Goal: Use online tool/utility

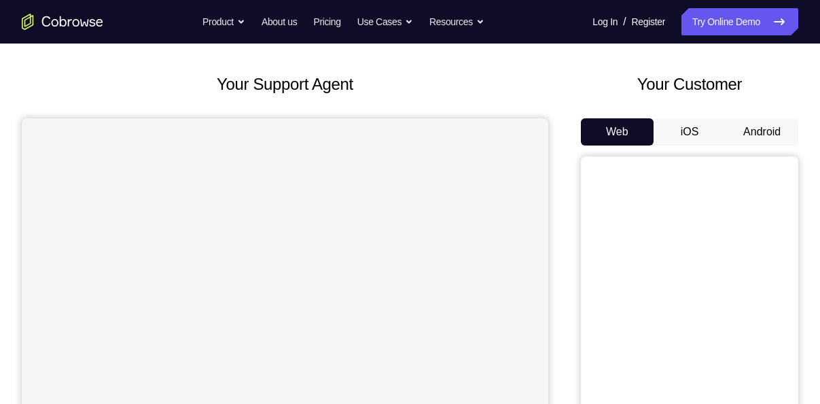
click at [756, 131] on button "Android" at bounding box center [762, 131] width 73 height 27
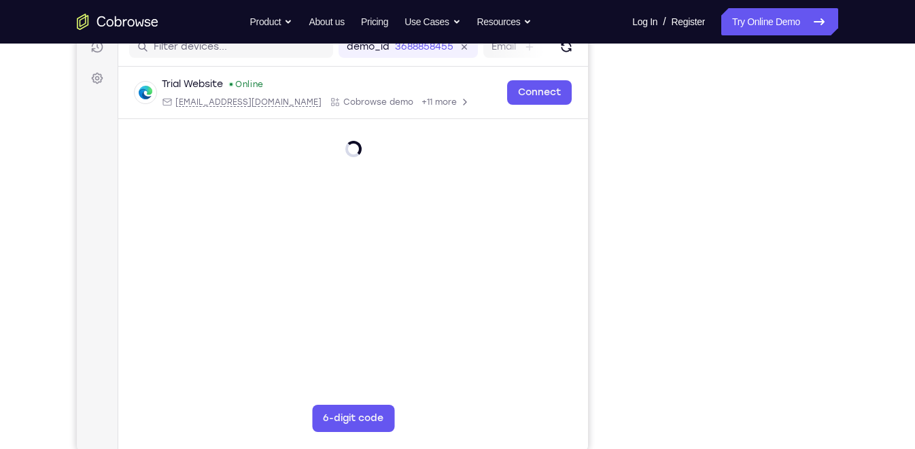
scroll to position [183, 0]
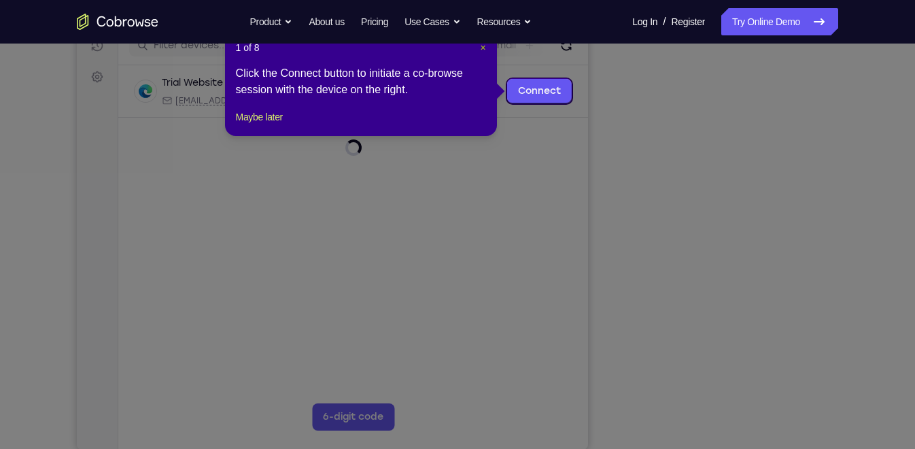
click at [480, 48] on span "×" at bounding box center [482, 47] width 5 height 11
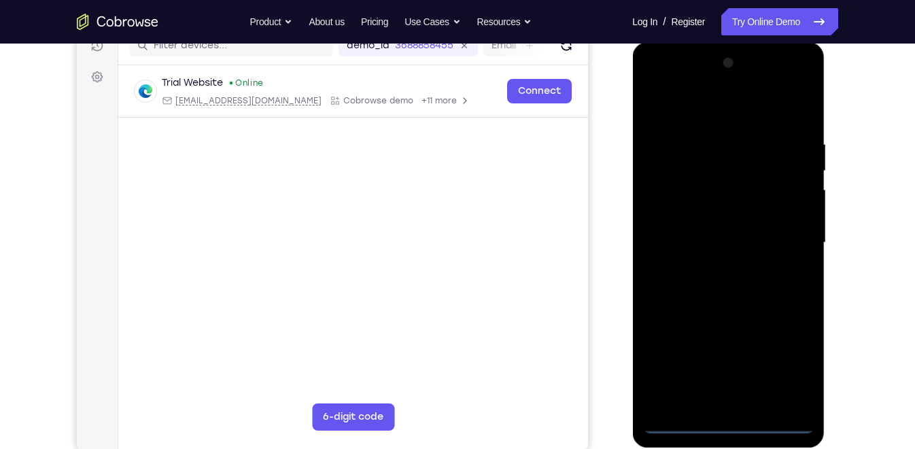
scroll to position [0, 0]
click at [732, 403] on div at bounding box center [727, 242] width 171 height 381
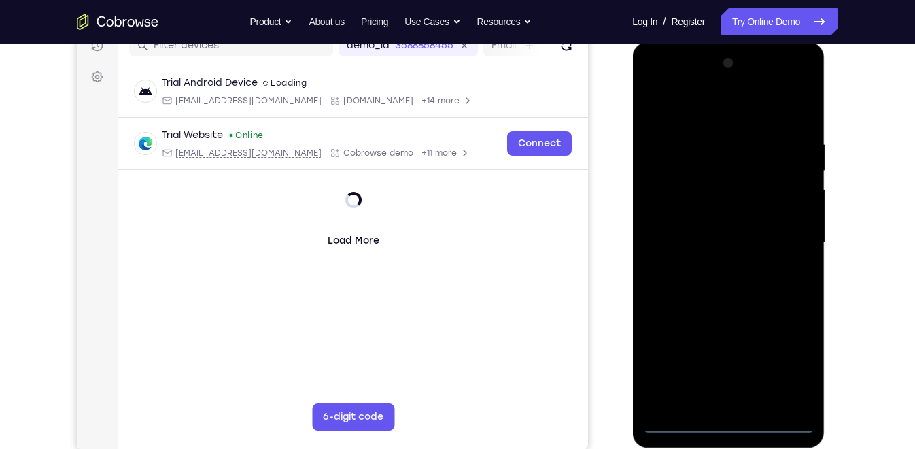
click at [732, 403] on div at bounding box center [727, 242] width 171 height 381
click at [725, 403] on div at bounding box center [727, 242] width 171 height 381
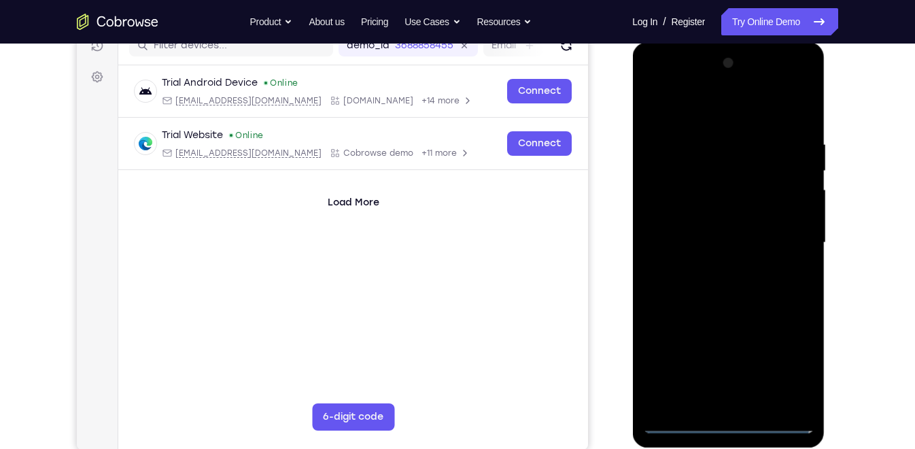
click at [729, 403] on div at bounding box center [727, 242] width 171 height 381
click at [790, 364] on div at bounding box center [727, 242] width 171 height 381
click at [659, 87] on div at bounding box center [727, 242] width 171 height 381
click at [790, 236] on div at bounding box center [727, 242] width 171 height 381
click at [714, 270] on div at bounding box center [727, 242] width 171 height 381
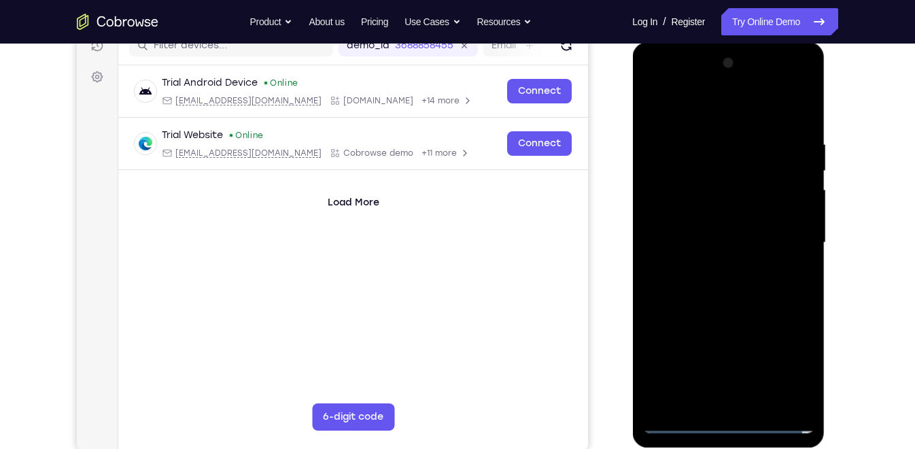
click at [693, 225] on div at bounding box center [727, 242] width 171 height 381
click at [679, 211] on div at bounding box center [727, 242] width 171 height 381
click at [805, 239] on div at bounding box center [727, 242] width 171 height 381
click at [708, 289] on div at bounding box center [727, 242] width 171 height 381
drag, startPoint x: 714, startPoint y: 122, endPoint x: 717, endPoint y: 71, distance: 50.4
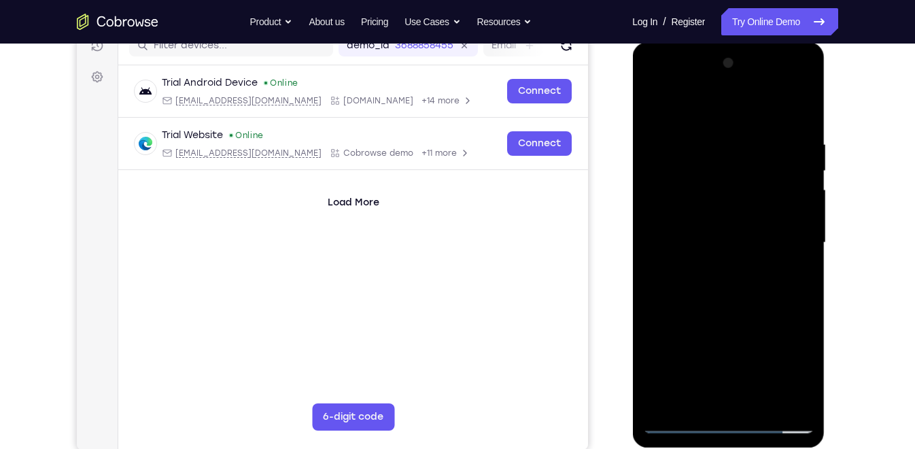
click at [717, 71] on div at bounding box center [727, 242] width 171 height 381
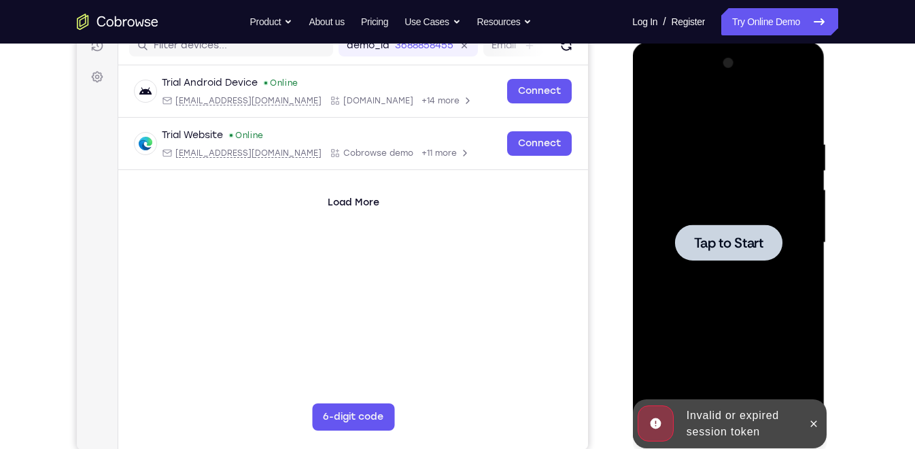
click at [719, 238] on span "Tap to Start" at bounding box center [727, 243] width 69 height 14
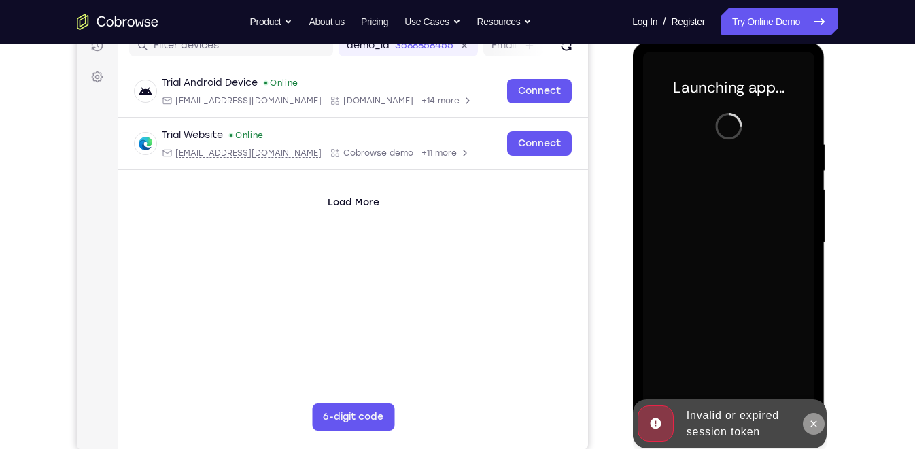
click at [817, 403] on icon at bounding box center [812, 423] width 11 height 11
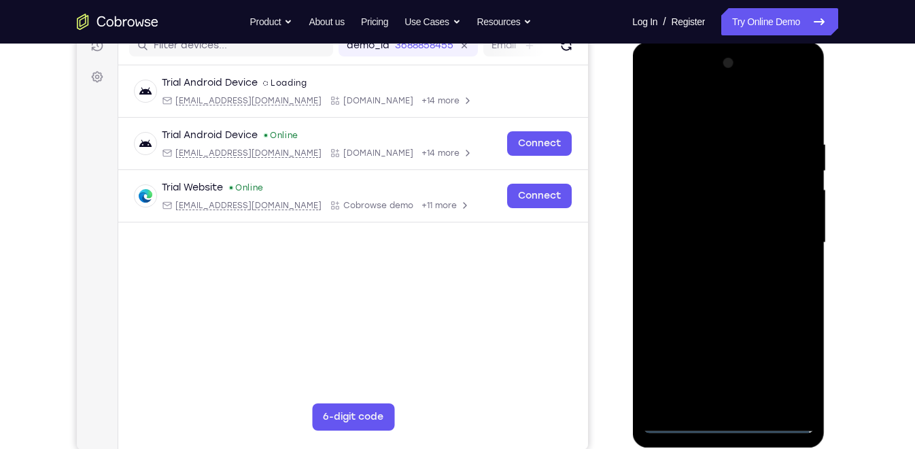
click at [731, 403] on div at bounding box center [727, 242] width 171 height 381
click at [786, 366] on div at bounding box center [727, 242] width 171 height 381
click at [664, 87] on div at bounding box center [727, 242] width 171 height 381
click at [786, 239] on div at bounding box center [727, 242] width 171 height 381
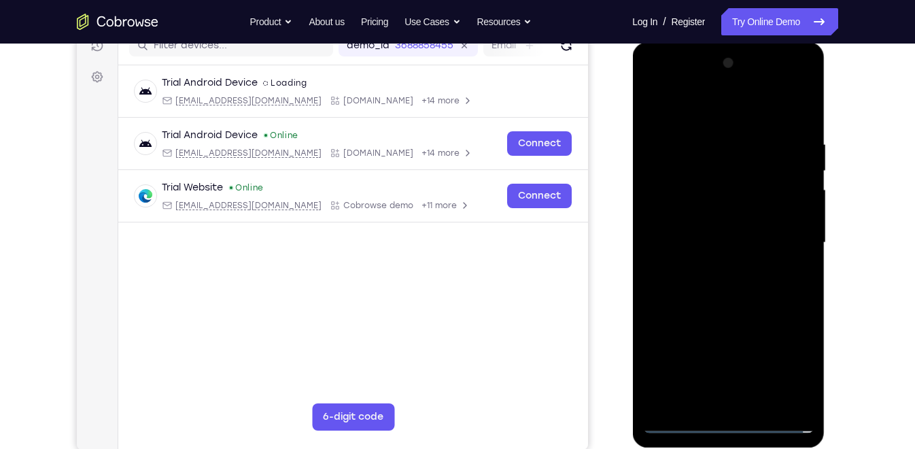
click at [710, 268] on div at bounding box center [727, 242] width 171 height 381
click at [705, 225] on div at bounding box center [727, 242] width 171 height 381
click at [697, 217] on div at bounding box center [727, 242] width 171 height 381
click at [720, 239] on div at bounding box center [727, 242] width 171 height 381
click at [722, 285] on div at bounding box center [727, 242] width 171 height 381
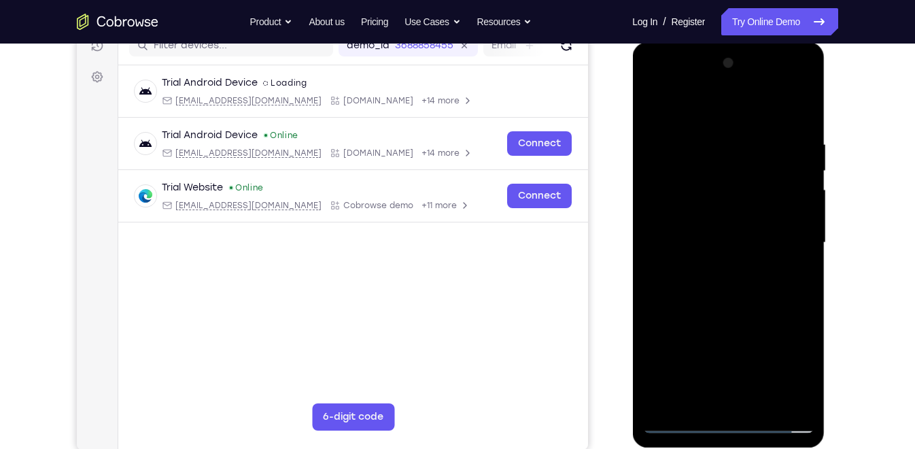
click at [741, 277] on div at bounding box center [727, 242] width 171 height 381
click at [741, 287] on div at bounding box center [727, 242] width 171 height 381
drag, startPoint x: 733, startPoint y: 116, endPoint x: 727, endPoint y: 77, distance: 38.5
click at [727, 77] on div at bounding box center [727, 242] width 171 height 381
click at [727, 241] on div at bounding box center [727, 242] width 171 height 381
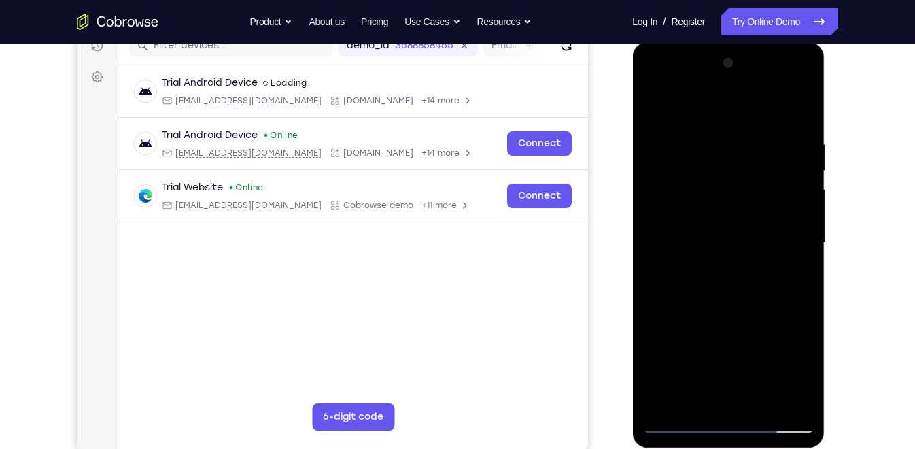
drag, startPoint x: 755, startPoint y: 274, endPoint x: 751, endPoint y: 225, distance: 49.1
click at [751, 225] on div at bounding box center [727, 242] width 171 height 381
click at [760, 284] on div at bounding box center [727, 242] width 171 height 381
click at [755, 266] on div at bounding box center [727, 242] width 171 height 381
click at [681, 403] on div at bounding box center [727, 242] width 171 height 381
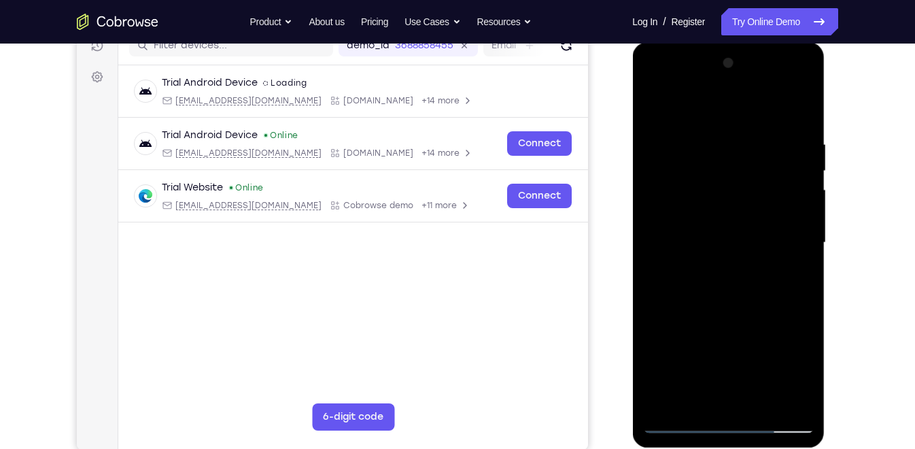
click at [731, 288] on div at bounding box center [727, 242] width 171 height 381
click at [695, 230] on div at bounding box center [727, 242] width 171 height 381
click at [697, 284] on div at bounding box center [727, 242] width 171 height 381
click at [784, 140] on div at bounding box center [727, 242] width 171 height 381
click at [724, 286] on div at bounding box center [727, 242] width 171 height 381
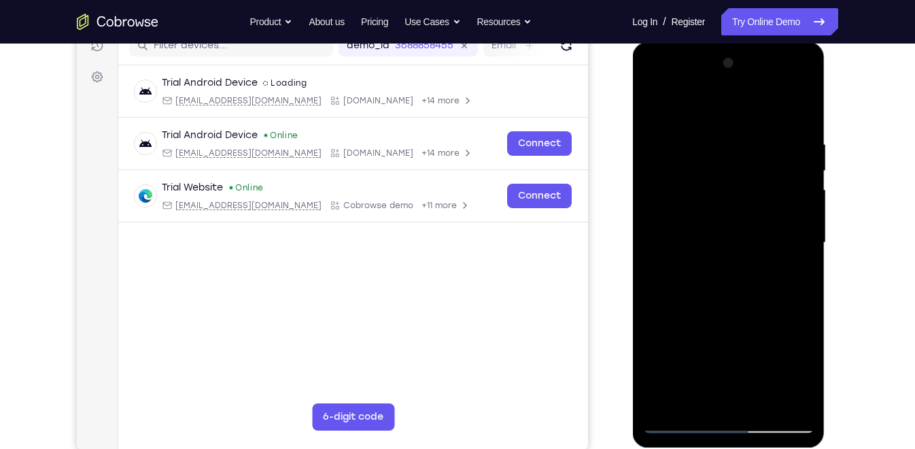
click at [797, 143] on div at bounding box center [727, 242] width 171 height 381
click at [798, 128] on div at bounding box center [727, 242] width 171 height 381
drag, startPoint x: 733, startPoint y: 278, endPoint x: 722, endPoint y: 186, distance: 93.1
click at [722, 186] on div at bounding box center [727, 242] width 171 height 381
click at [654, 339] on div at bounding box center [727, 242] width 171 height 381
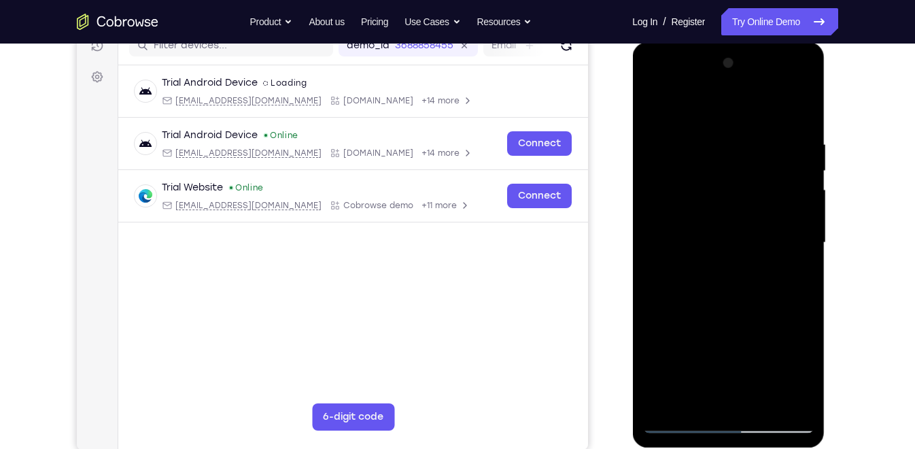
click at [800, 215] on div at bounding box center [727, 242] width 171 height 381
drag, startPoint x: 765, startPoint y: 174, endPoint x: 722, endPoint y: 363, distance: 193.7
click at [722, 363] on div at bounding box center [727, 242] width 171 height 381
click at [796, 128] on div at bounding box center [727, 242] width 171 height 381
click at [644, 232] on div at bounding box center [727, 242] width 171 height 381
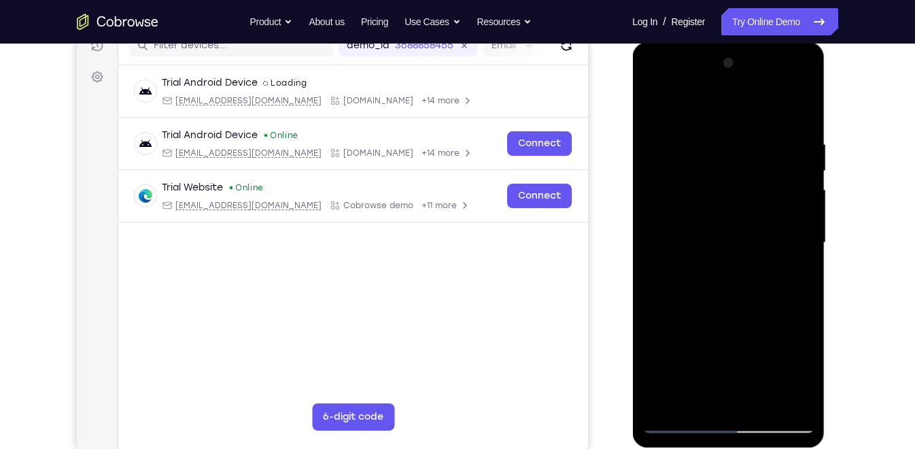
click at [653, 232] on div at bounding box center [727, 242] width 171 height 381
click at [800, 114] on div at bounding box center [727, 242] width 171 height 381
click at [762, 398] on div at bounding box center [727, 242] width 171 height 381
click at [741, 316] on div at bounding box center [727, 242] width 171 height 381
drag, startPoint x: 731, startPoint y: 339, endPoint x: 748, endPoint y: 188, distance: 152.6
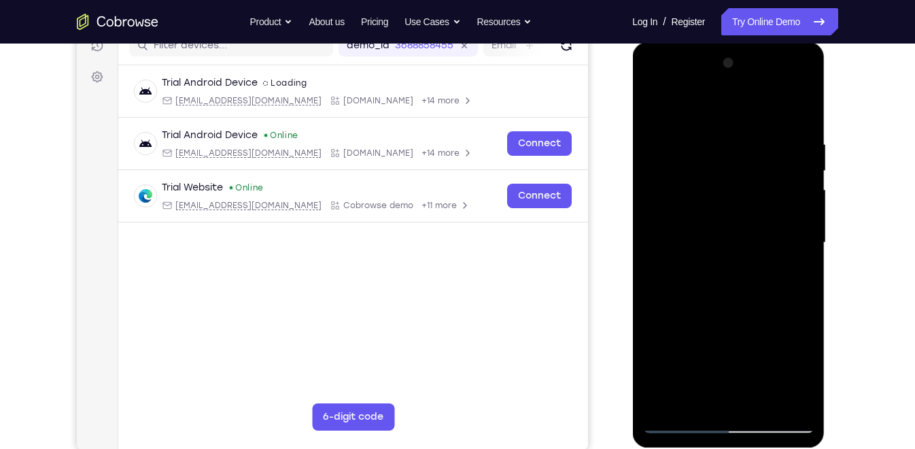
click at [748, 188] on div at bounding box center [727, 242] width 171 height 381
drag, startPoint x: 729, startPoint y: 275, endPoint x: 737, endPoint y: 215, distance: 60.3
click at [737, 215] on div at bounding box center [727, 242] width 171 height 381
click at [662, 108] on div at bounding box center [727, 242] width 171 height 381
drag, startPoint x: 717, startPoint y: 287, endPoint x: 719, endPoint y: 155, distance: 131.9
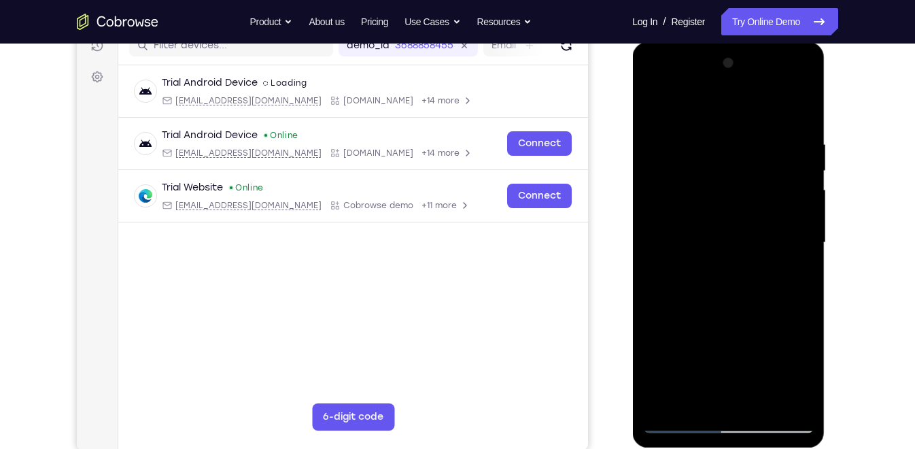
click at [719, 155] on div at bounding box center [727, 242] width 171 height 381
click at [803, 107] on div at bounding box center [727, 242] width 171 height 381
click at [656, 108] on div at bounding box center [727, 242] width 171 height 381
drag, startPoint x: 716, startPoint y: 270, endPoint x: 711, endPoint y: 110, distance: 160.5
click at [711, 110] on div at bounding box center [727, 242] width 171 height 381
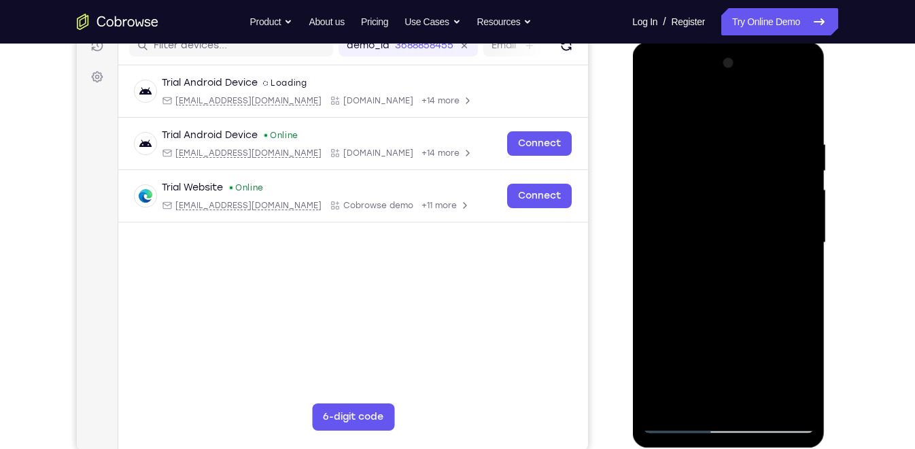
drag, startPoint x: 703, startPoint y: 225, endPoint x: 723, endPoint y: 91, distance: 135.4
click at [723, 91] on div at bounding box center [727, 242] width 171 height 381
drag, startPoint x: 707, startPoint y: 270, endPoint x: 708, endPoint y: 194, distance: 76.8
click at [708, 194] on div at bounding box center [727, 242] width 171 height 381
click at [652, 283] on div at bounding box center [727, 242] width 171 height 381
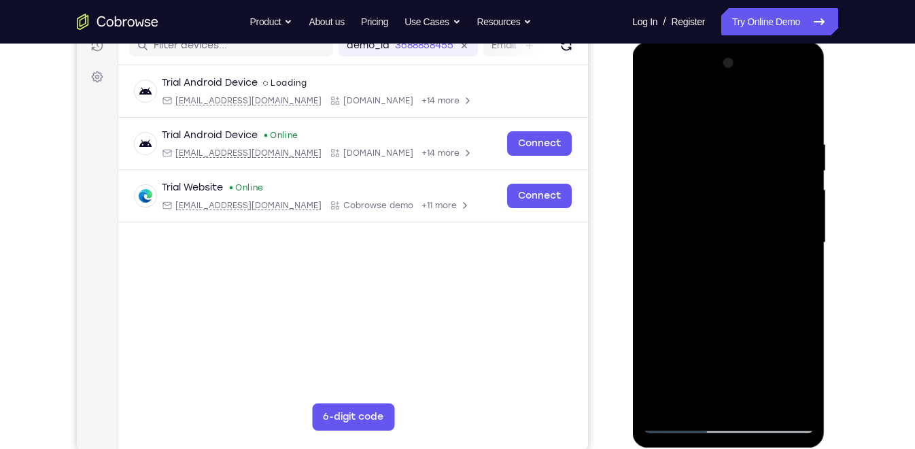
drag, startPoint x: 706, startPoint y: 345, endPoint x: 706, endPoint y: 192, distance: 152.9
click at [706, 192] on div at bounding box center [727, 242] width 171 height 381
drag, startPoint x: 722, startPoint y: 297, endPoint x: 729, endPoint y: 215, distance: 82.5
click at [729, 215] on div at bounding box center [727, 242] width 171 height 381
drag, startPoint x: 726, startPoint y: 260, endPoint x: 731, endPoint y: 190, distance: 70.2
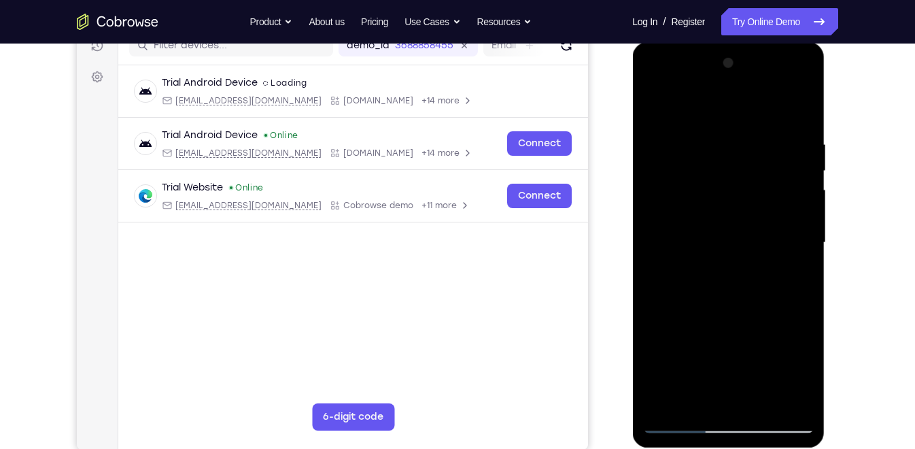
click at [731, 190] on div at bounding box center [727, 242] width 171 height 381
click at [654, 293] on div at bounding box center [727, 242] width 171 height 381
drag, startPoint x: 741, startPoint y: 334, endPoint x: 734, endPoint y: 183, distance: 150.4
click at [734, 183] on div at bounding box center [727, 242] width 171 height 381
drag, startPoint x: 727, startPoint y: 273, endPoint x: 736, endPoint y: 176, distance: 97.6
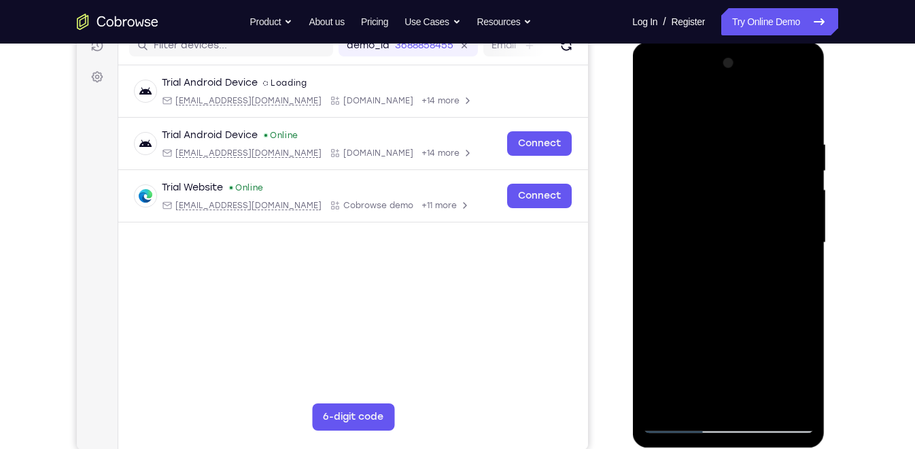
click at [736, 176] on div at bounding box center [727, 242] width 171 height 381
click at [803, 207] on div at bounding box center [727, 242] width 171 height 381
drag, startPoint x: 767, startPoint y: 268, endPoint x: 758, endPoint y: 144, distance: 124.0
click at [758, 144] on div at bounding box center [727, 242] width 171 height 381
drag, startPoint x: 715, startPoint y: 296, endPoint x: 704, endPoint y: 162, distance: 133.6
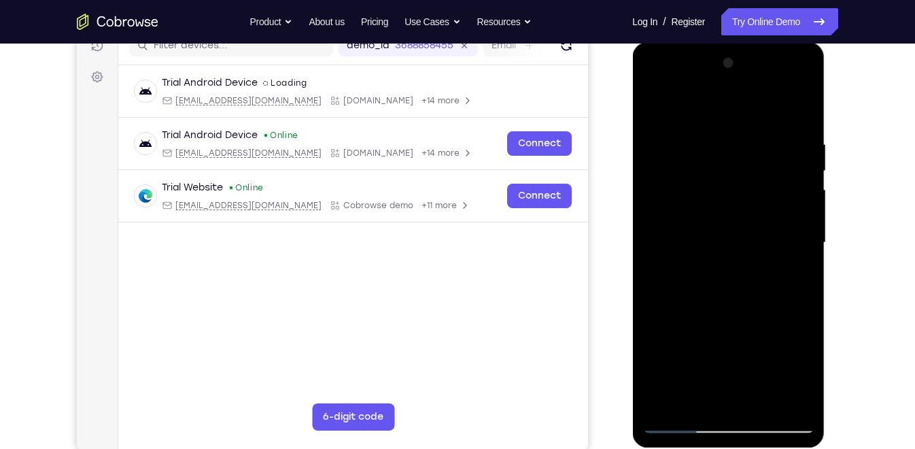
click at [704, 162] on div at bounding box center [727, 242] width 171 height 381
drag, startPoint x: 722, startPoint y: 287, endPoint x: 727, endPoint y: 142, distance: 145.5
click at [727, 142] on div at bounding box center [727, 242] width 171 height 381
drag, startPoint x: 721, startPoint y: 230, endPoint x: 714, endPoint y: 129, distance: 101.5
click at [714, 129] on div at bounding box center [727, 242] width 171 height 381
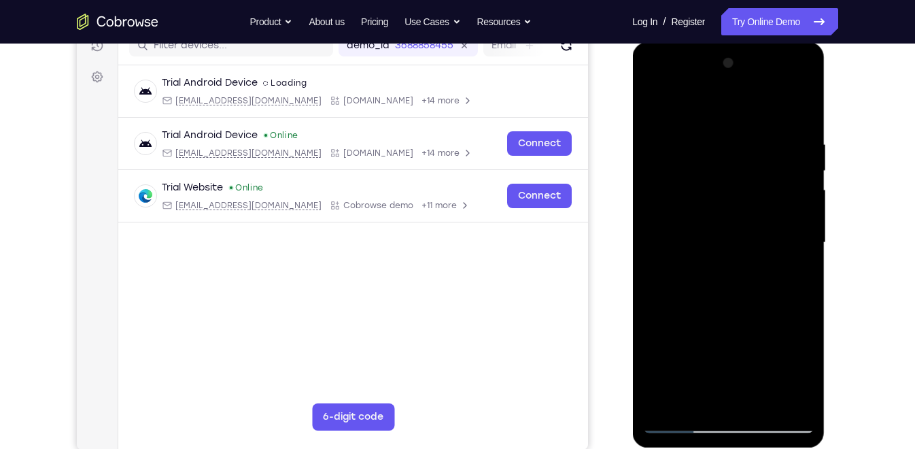
drag, startPoint x: 696, startPoint y: 300, endPoint x: 695, endPoint y: 173, distance: 127.1
click at [695, 173] on div at bounding box center [727, 242] width 171 height 381
drag, startPoint x: 705, startPoint y: 298, endPoint x: 721, endPoint y: 143, distance: 155.1
click at [721, 143] on div at bounding box center [727, 242] width 171 height 381
drag, startPoint x: 728, startPoint y: 367, endPoint x: 726, endPoint y: 174, distance: 193.0
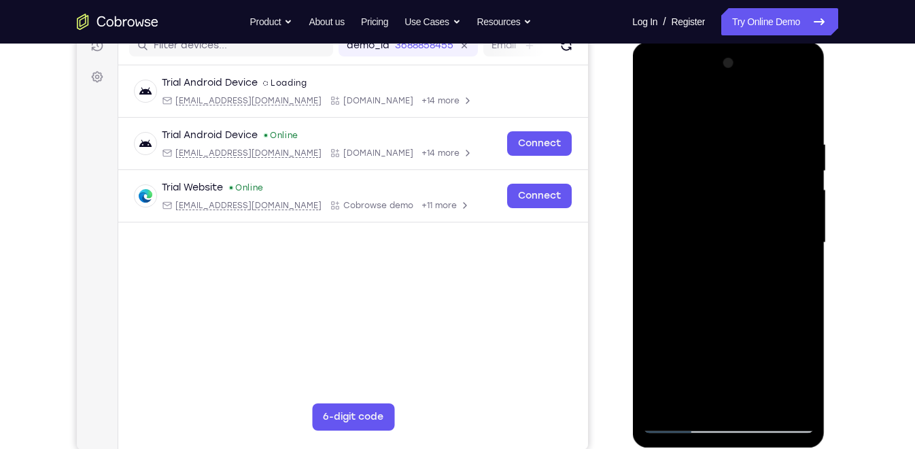
click at [726, 174] on div at bounding box center [727, 242] width 171 height 381
drag, startPoint x: 726, startPoint y: 188, endPoint x: 726, endPoint y: 289, distance: 101.3
click at [726, 289] on div at bounding box center [727, 242] width 171 height 381
click at [803, 236] on div at bounding box center [727, 242] width 171 height 381
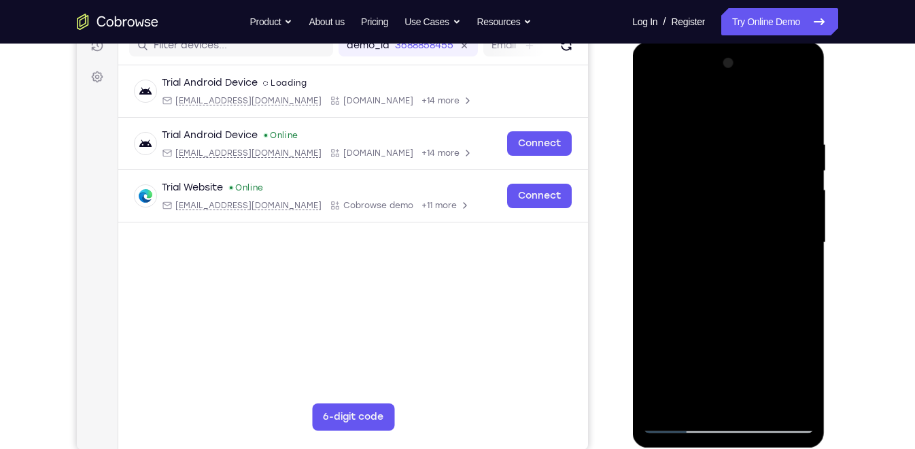
drag, startPoint x: 735, startPoint y: 301, endPoint x: 739, endPoint y: 143, distance: 157.7
click at [739, 143] on div at bounding box center [727, 242] width 171 height 381
drag, startPoint x: 713, startPoint y: 304, endPoint x: 722, endPoint y: 158, distance: 146.4
click at [722, 158] on div at bounding box center [727, 242] width 171 height 381
drag, startPoint x: 719, startPoint y: 275, endPoint x: 725, endPoint y: 157, distance: 118.4
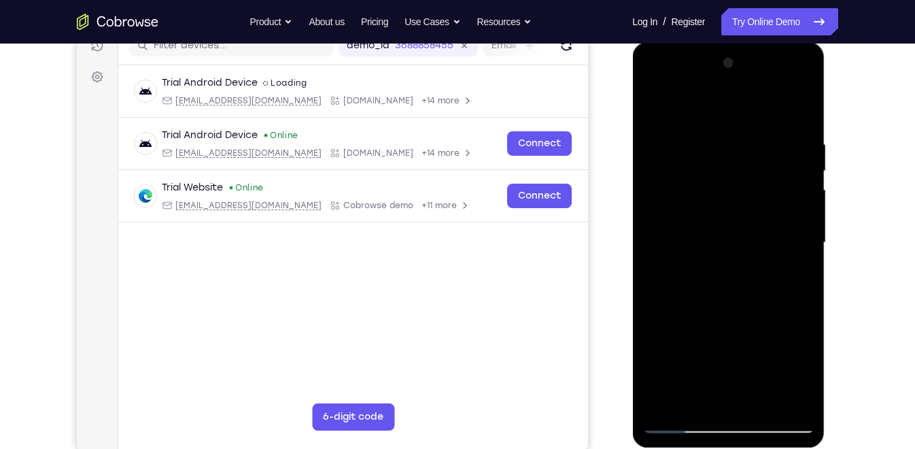
click at [725, 157] on div at bounding box center [727, 242] width 171 height 381
drag, startPoint x: 724, startPoint y: 343, endPoint x: 732, endPoint y: 164, distance: 178.9
click at [732, 164] on div at bounding box center [727, 242] width 171 height 381
drag, startPoint x: 718, startPoint y: 306, endPoint x: 724, endPoint y: 166, distance: 140.1
click at [724, 166] on div at bounding box center [727, 242] width 171 height 381
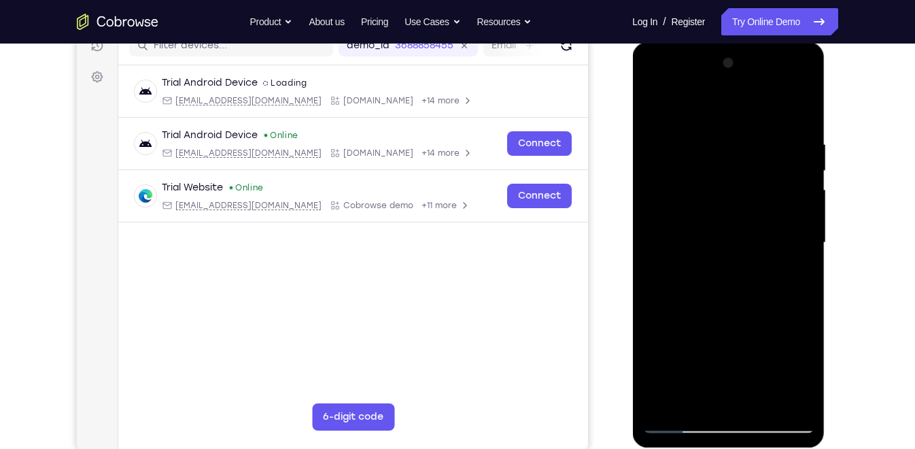
drag, startPoint x: 714, startPoint y: 355, endPoint x: 726, endPoint y: 167, distance: 188.6
click at [726, 167] on div at bounding box center [727, 242] width 171 height 381
drag, startPoint x: 709, startPoint y: 314, endPoint x: 716, endPoint y: 156, distance: 158.5
click at [716, 156] on div at bounding box center [727, 242] width 171 height 381
click at [667, 394] on div at bounding box center [727, 242] width 171 height 381
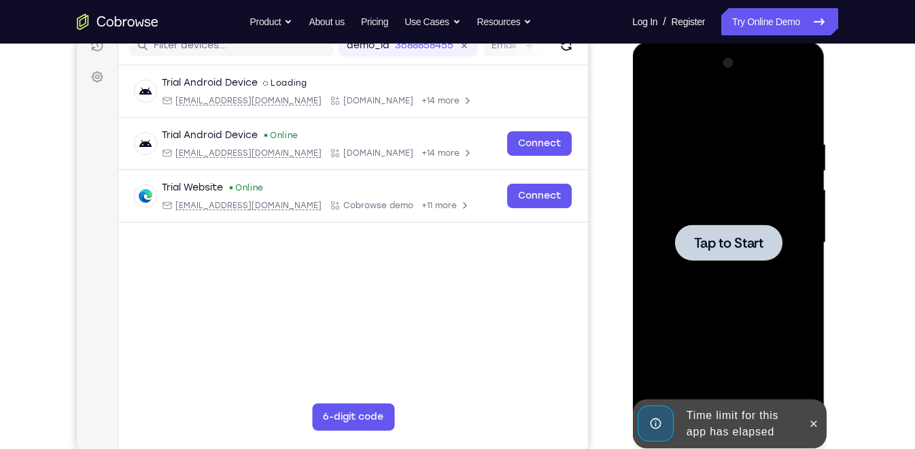
click at [739, 252] on div at bounding box center [727, 242] width 107 height 36
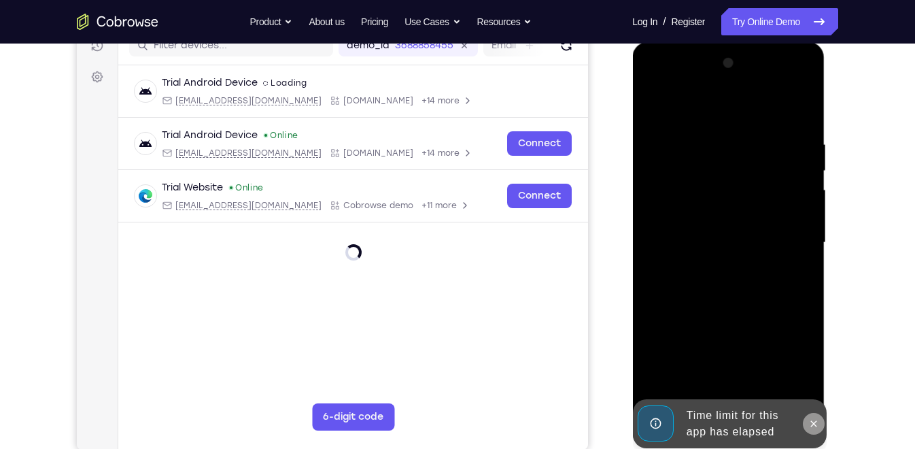
click at [813, 403] on icon at bounding box center [812, 423] width 11 height 11
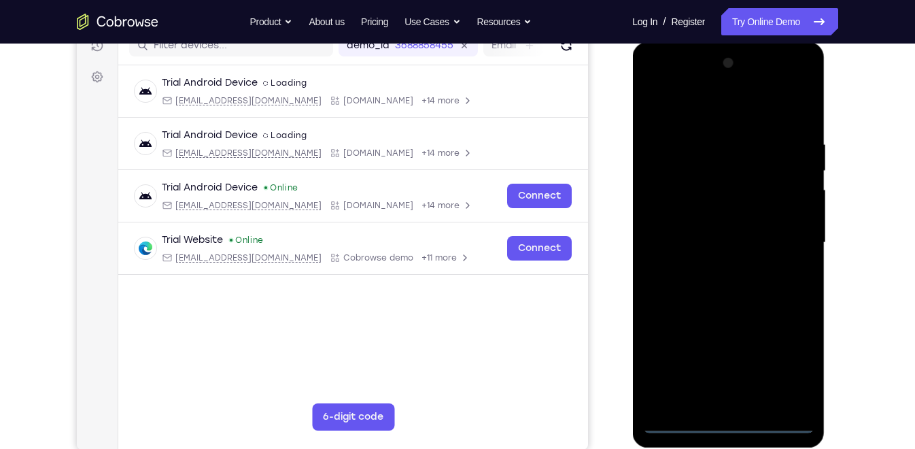
click at [735, 403] on div at bounding box center [727, 242] width 171 height 381
click at [786, 357] on div at bounding box center [727, 242] width 171 height 381
click at [656, 84] on div at bounding box center [727, 242] width 171 height 381
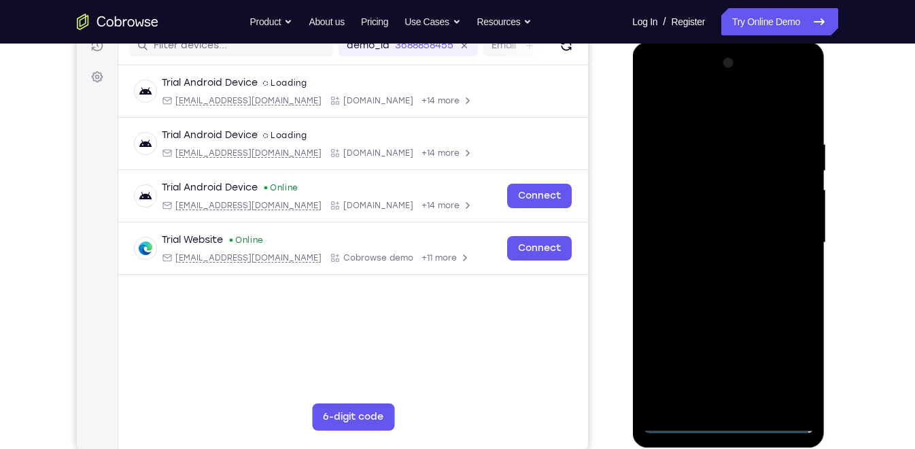
click at [790, 233] on div at bounding box center [727, 242] width 171 height 381
click at [716, 268] on div at bounding box center [727, 242] width 171 height 381
click at [697, 227] on div at bounding box center [727, 242] width 171 height 381
click at [686, 215] on div at bounding box center [727, 242] width 171 height 381
click at [741, 236] on div at bounding box center [727, 242] width 171 height 381
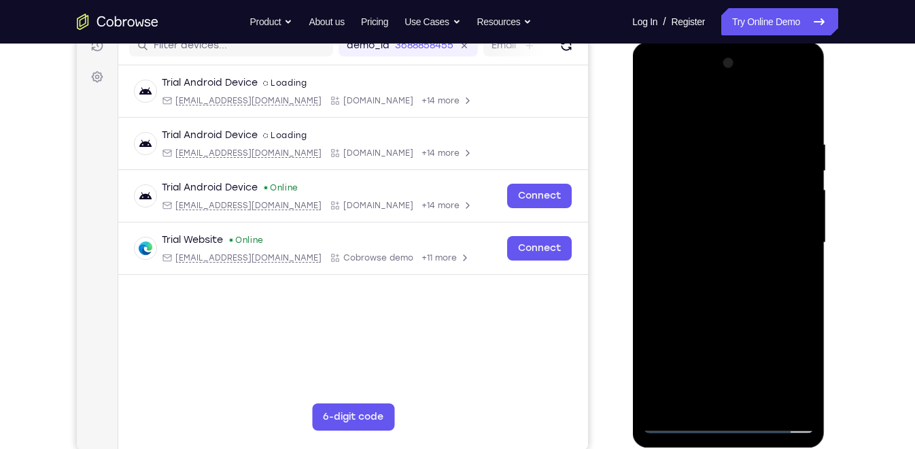
click at [766, 285] on div at bounding box center [727, 242] width 171 height 381
drag, startPoint x: 710, startPoint y: 108, endPoint x: 708, endPoint y: 76, distance: 32.0
click at [708, 76] on div at bounding box center [727, 242] width 171 height 381
click at [731, 284] on div at bounding box center [727, 242] width 171 height 381
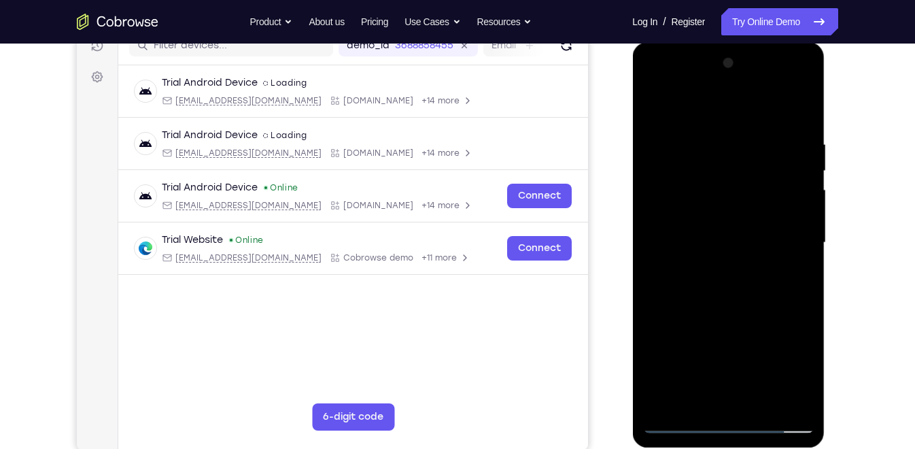
click at [794, 264] on div at bounding box center [727, 242] width 171 height 381
click at [716, 239] on div at bounding box center [727, 242] width 171 height 381
click at [717, 281] on div at bounding box center [727, 242] width 171 height 381
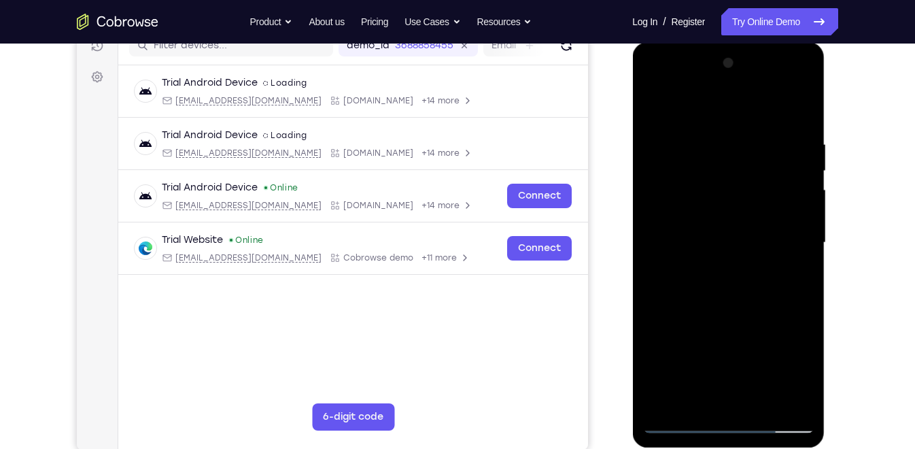
drag, startPoint x: 719, startPoint y: 176, endPoint x: 708, endPoint y: 311, distance: 135.0
click at [708, 311] on div at bounding box center [727, 242] width 171 height 381
click at [706, 232] on div at bounding box center [727, 242] width 171 height 381
click at [702, 212] on div at bounding box center [727, 242] width 171 height 381
click at [737, 149] on div at bounding box center [727, 242] width 171 height 381
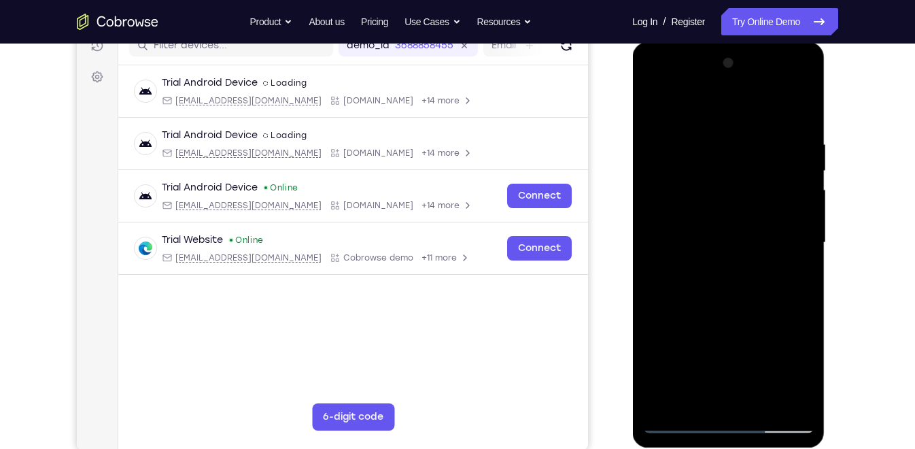
click at [726, 285] on div at bounding box center [727, 242] width 171 height 381
click at [726, 289] on div at bounding box center [727, 242] width 171 height 381
drag, startPoint x: 720, startPoint y: 179, endPoint x: 711, endPoint y: 381, distance: 202.7
click at [711, 381] on div at bounding box center [727, 242] width 171 height 381
drag, startPoint x: 736, startPoint y: 109, endPoint x: 735, endPoint y: 71, distance: 38.1
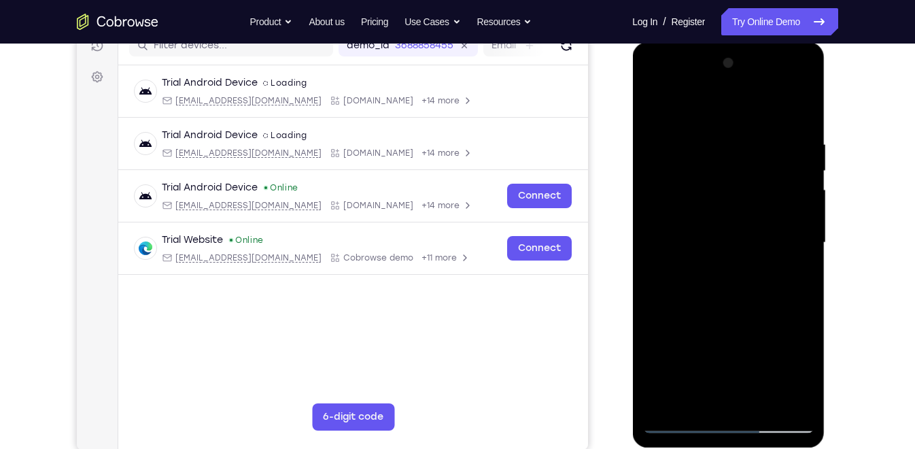
click at [735, 71] on div at bounding box center [727, 242] width 171 height 381
click at [705, 248] on div at bounding box center [727, 242] width 171 height 381
click at [684, 160] on div at bounding box center [727, 242] width 171 height 381
click at [684, 167] on div at bounding box center [727, 242] width 171 height 381
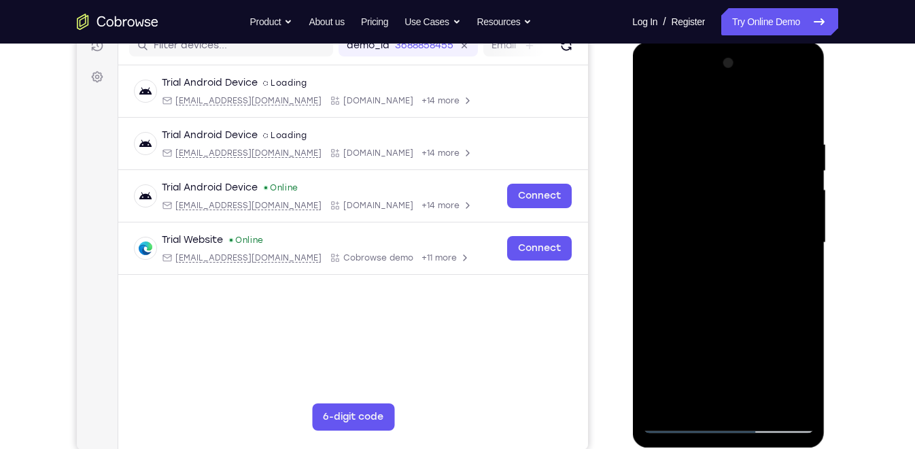
click at [688, 215] on div at bounding box center [727, 242] width 171 height 381
click at [702, 244] on div at bounding box center [727, 242] width 171 height 381
click at [711, 287] on div at bounding box center [727, 242] width 171 height 381
drag, startPoint x: 686, startPoint y: 118, endPoint x: 690, endPoint y: 85, distance: 32.9
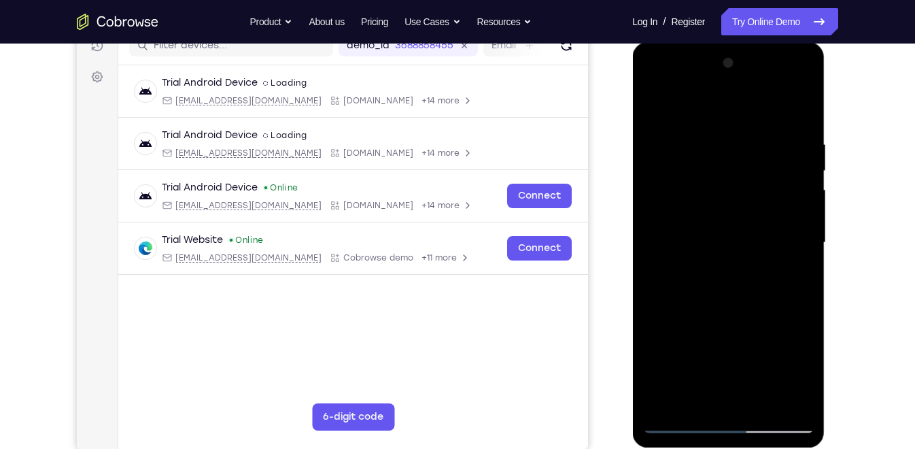
click at [690, 85] on div at bounding box center [727, 242] width 171 height 381
click at [720, 283] on div at bounding box center [727, 242] width 171 height 381
click at [728, 403] on div at bounding box center [727, 242] width 171 height 381
click at [763, 403] on div at bounding box center [727, 242] width 171 height 381
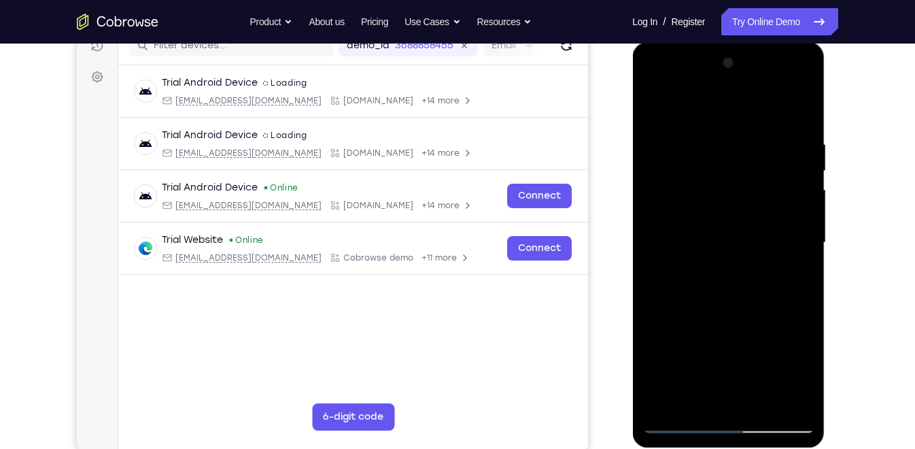
drag, startPoint x: 744, startPoint y: 295, endPoint x: 733, endPoint y: 87, distance: 208.3
click at [733, 87] on div at bounding box center [727, 242] width 171 height 381
drag, startPoint x: 742, startPoint y: 260, endPoint x: 755, endPoint y: -43, distance: 302.7
click at [755, 42] on html "Online web based iOS Simulators and Android Emulators. Run iPhone, iPad, Mobile…" at bounding box center [729, 246] width 194 height 408
drag, startPoint x: 759, startPoint y: 163, endPoint x: 764, endPoint y: 425, distance: 261.7
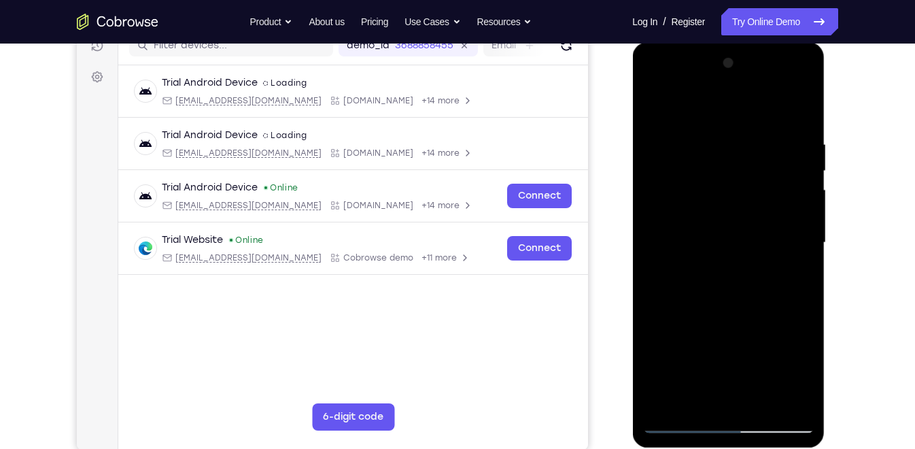
click at [764, 403] on div at bounding box center [727, 242] width 171 height 381
drag, startPoint x: 741, startPoint y: 354, endPoint x: 716, endPoint y: 120, distance: 235.1
click at [716, 120] on div at bounding box center [727, 242] width 171 height 381
drag, startPoint x: 712, startPoint y: 180, endPoint x: 678, endPoint y: -56, distance: 238.3
click at [678, 42] on html "Online web based iOS Simulators and Android Emulators. Run iPhone, iPad, Mobile…" at bounding box center [729, 246] width 194 height 408
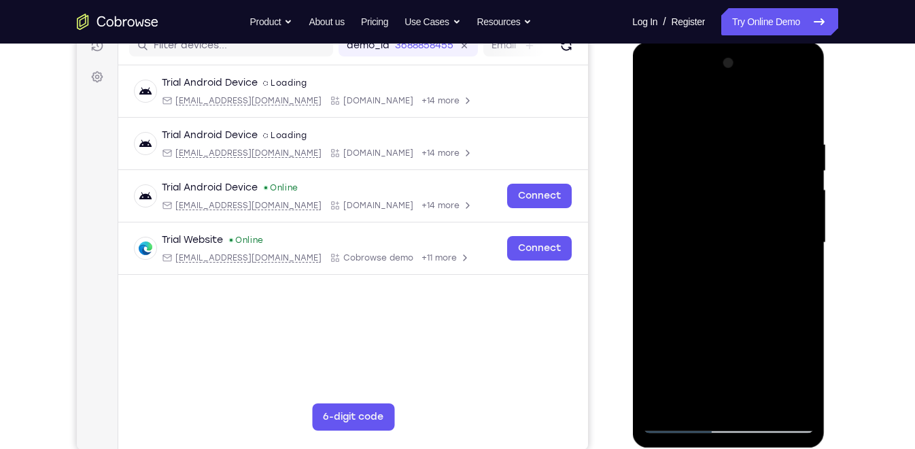
click at [737, 403] on div at bounding box center [727, 242] width 171 height 381
click at [782, 359] on div at bounding box center [727, 242] width 171 height 381
click at [754, 226] on div at bounding box center [727, 242] width 171 height 381
click at [698, 207] on div at bounding box center [727, 242] width 171 height 381
click at [716, 241] on div at bounding box center [727, 242] width 171 height 381
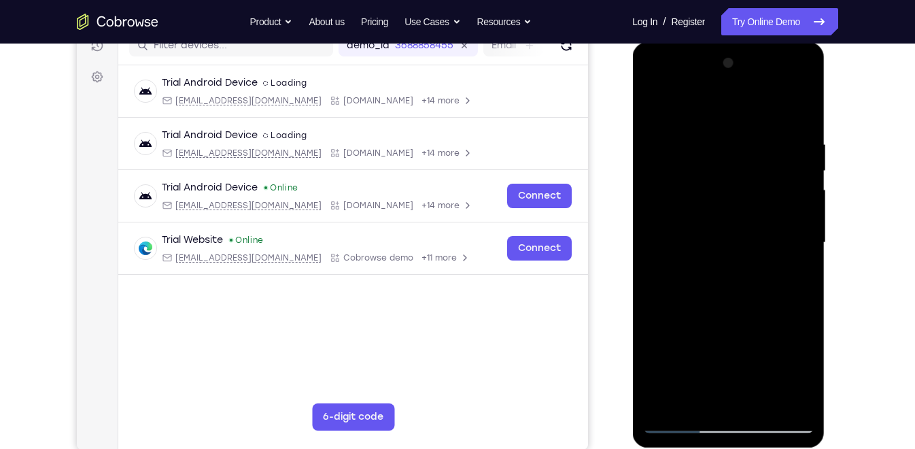
click at [724, 293] on div at bounding box center [727, 242] width 171 height 381
click at [724, 283] on div at bounding box center [727, 242] width 171 height 381
click at [767, 403] on div at bounding box center [727, 242] width 171 height 381
drag, startPoint x: 754, startPoint y: 277, endPoint x: 733, endPoint y: 87, distance: 190.8
click at [733, 87] on div at bounding box center [727, 242] width 171 height 381
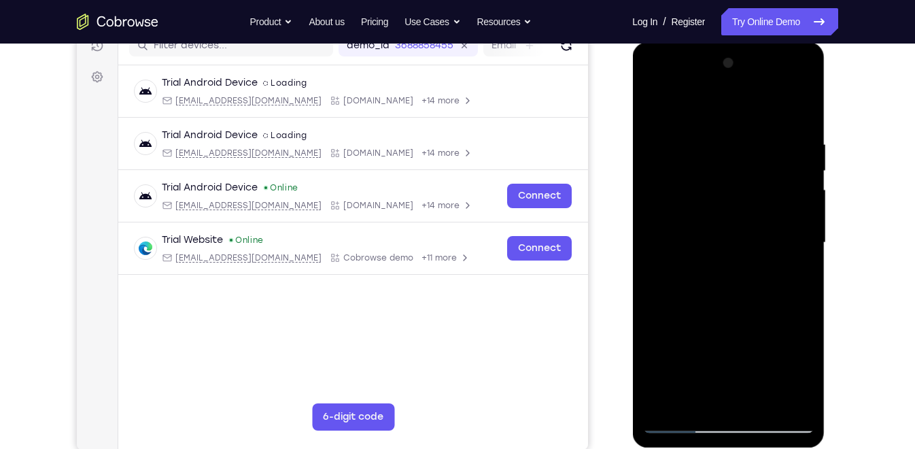
click at [735, 189] on div at bounding box center [727, 242] width 171 height 381
click at [782, 84] on div at bounding box center [727, 242] width 171 height 381
click at [809, 109] on div at bounding box center [727, 242] width 171 height 381
click at [656, 87] on div at bounding box center [727, 242] width 171 height 381
click at [674, 203] on div at bounding box center [727, 242] width 171 height 381
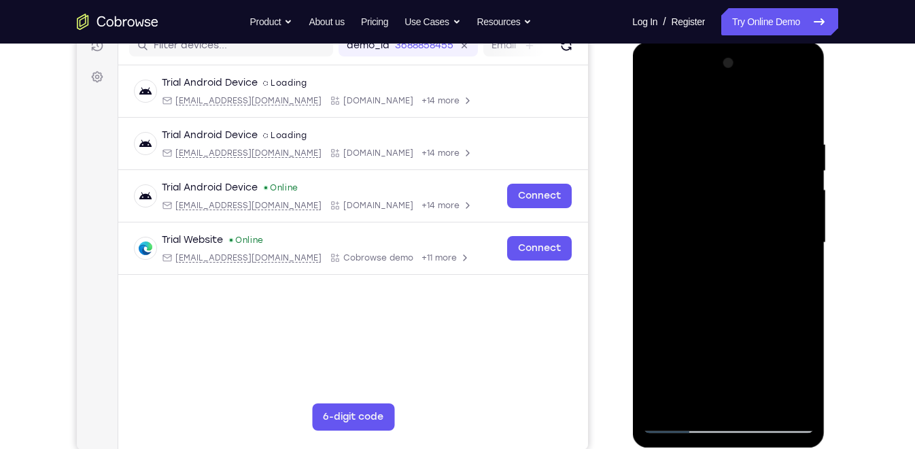
click at [716, 266] on div at bounding box center [727, 242] width 171 height 381
click at [694, 232] on div at bounding box center [727, 242] width 171 height 381
click at [690, 219] on div at bounding box center [727, 242] width 171 height 381
click at [688, 248] on div at bounding box center [727, 242] width 171 height 381
drag, startPoint x: 688, startPoint y: 111, endPoint x: 688, endPoint y: 78, distance: 33.3
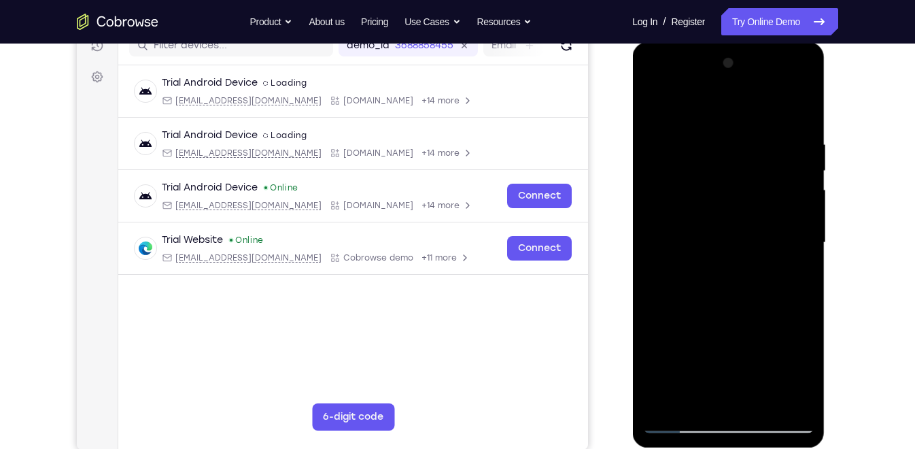
click at [688, 78] on div at bounding box center [727, 242] width 171 height 381
click at [699, 291] on div at bounding box center [727, 242] width 171 height 381
click at [701, 279] on div at bounding box center [727, 242] width 171 height 381
click at [737, 283] on div at bounding box center [727, 242] width 171 height 381
click at [788, 80] on div at bounding box center [727, 242] width 171 height 381
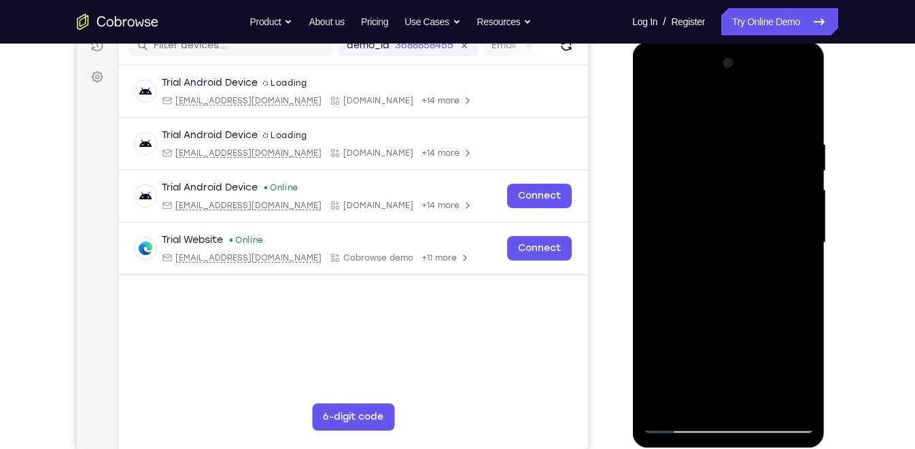
click at [798, 103] on div at bounding box center [727, 242] width 171 height 381
